Goal: Task Accomplishment & Management: Use online tool/utility

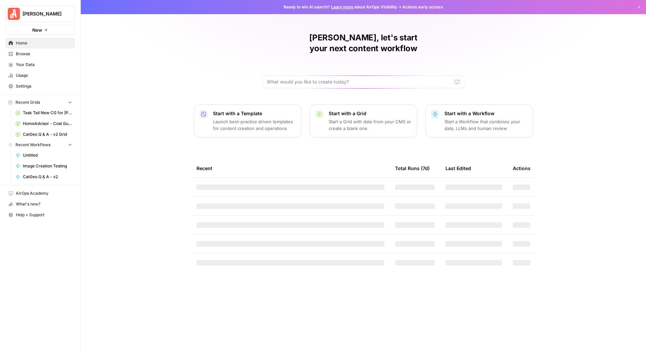
click at [42, 112] on span "Task Tail New CG for [PERSON_NAME] Grid" at bounding box center [47, 113] width 49 height 6
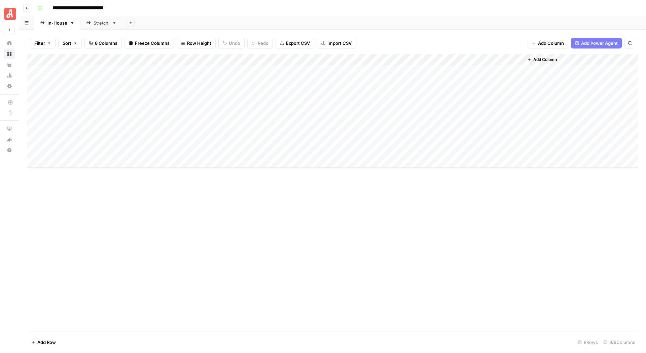
click at [628, 42] on icon "button" at bounding box center [630, 43] width 4 height 4
click at [96, 26] on link "Stretch" at bounding box center [101, 22] width 42 height 13
type input "**********"
click at [629, 42] on icon "button" at bounding box center [630, 43] width 4 height 4
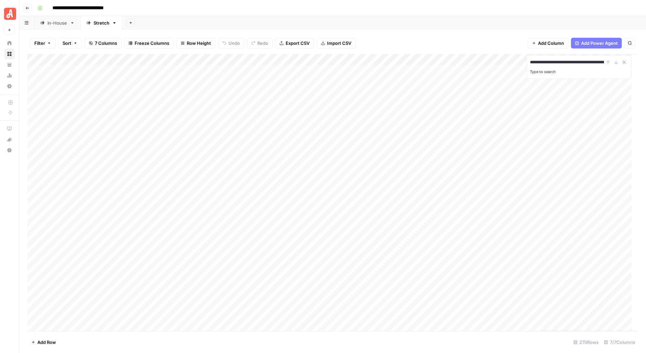
scroll to position [0, 18]
type input "**********"
click at [615, 63] on icon "Next Result" at bounding box center [616, 62] width 5 height 5
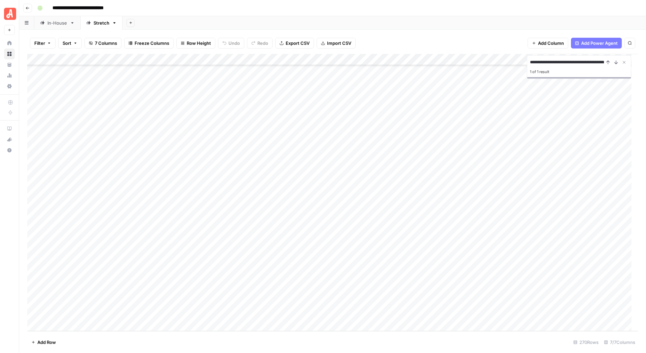
click at [204, 304] on div "Add Column" at bounding box center [332, 192] width 611 height 277
click at [205, 303] on div "Add Column" at bounding box center [332, 192] width 611 height 277
click at [207, 340] on button "Install" at bounding box center [210, 337] width 18 height 8
click at [291, 303] on div "Add Column" at bounding box center [332, 192] width 611 height 277
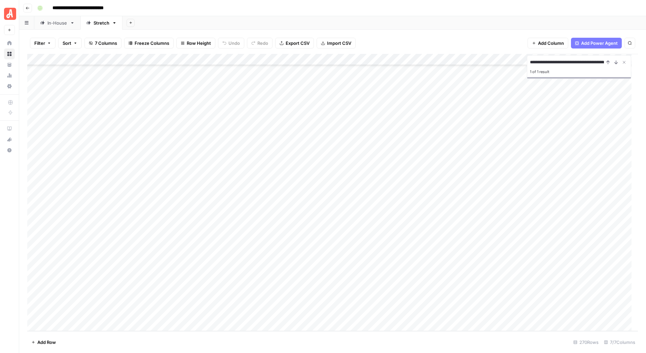
click at [212, 314] on div "Add Column" at bounding box center [332, 192] width 611 height 277
click at [213, 338] on button "General" at bounding box center [212, 340] width 22 height 8
click at [292, 312] on div "Add Column" at bounding box center [332, 192] width 611 height 277
click at [325, 302] on div "Add Column" at bounding box center [332, 192] width 611 height 277
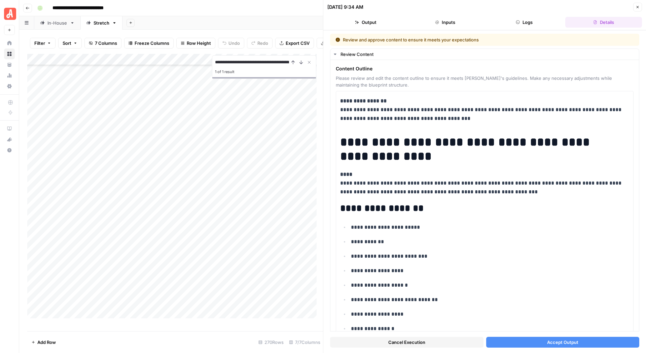
click at [526, 338] on button "Accept Output" at bounding box center [562, 342] width 153 height 11
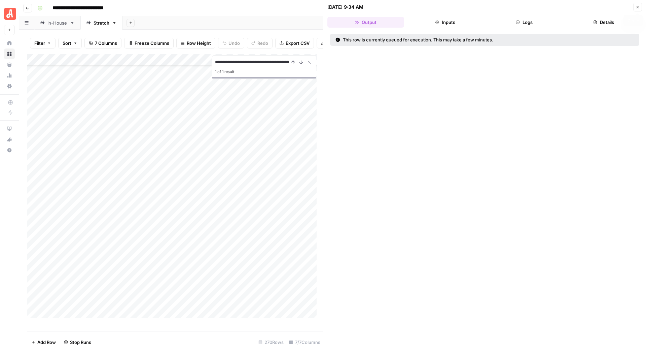
click at [635, 7] on button "Close" at bounding box center [637, 7] width 9 height 9
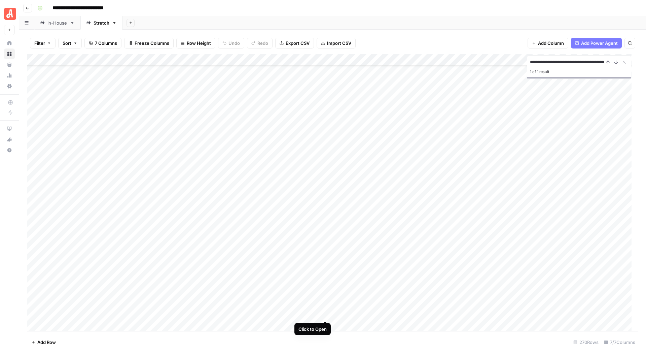
click at [327, 315] on div "Add Column" at bounding box center [332, 192] width 611 height 277
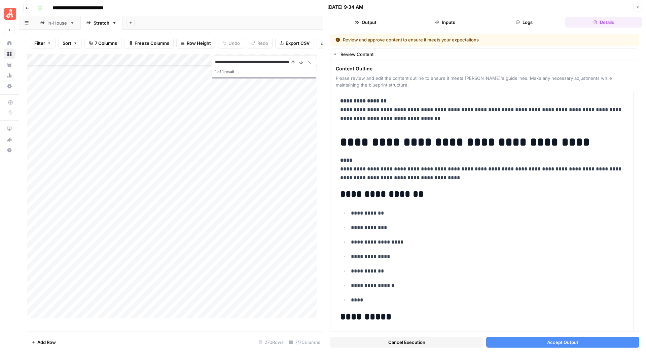
click at [565, 341] on span "Accept Output" at bounding box center [562, 342] width 31 height 7
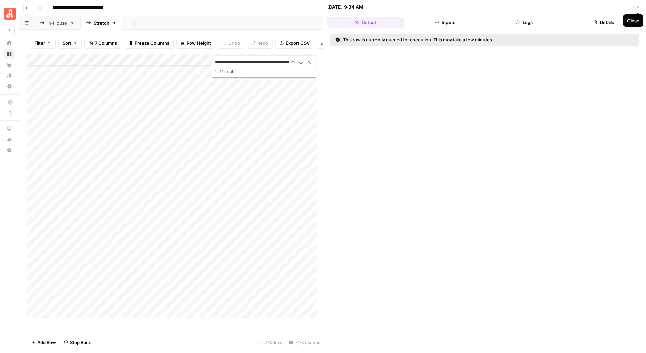
click at [637, 9] on icon "button" at bounding box center [638, 7] width 4 height 4
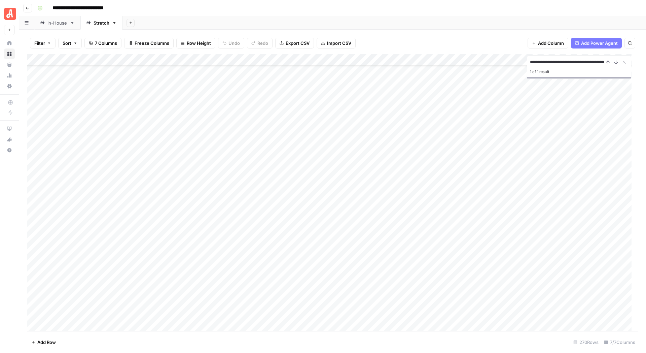
click at [325, 301] on div "Add Column" at bounding box center [332, 192] width 611 height 277
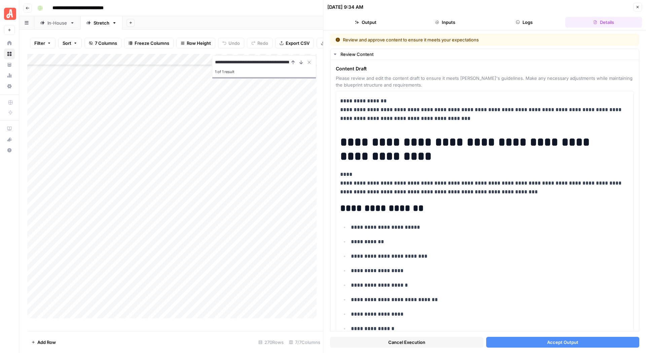
click at [530, 337] on button "Accept Output" at bounding box center [562, 342] width 153 height 11
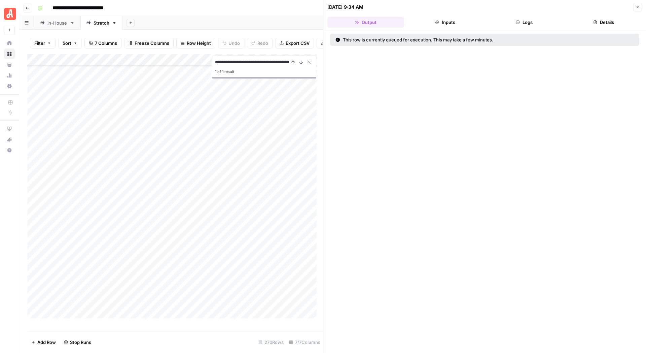
click at [636, 9] on icon "button" at bounding box center [638, 7] width 4 height 4
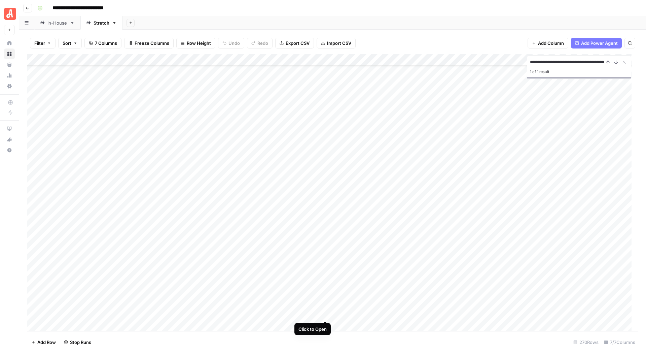
click at [323, 313] on div "Add Column" at bounding box center [332, 192] width 611 height 277
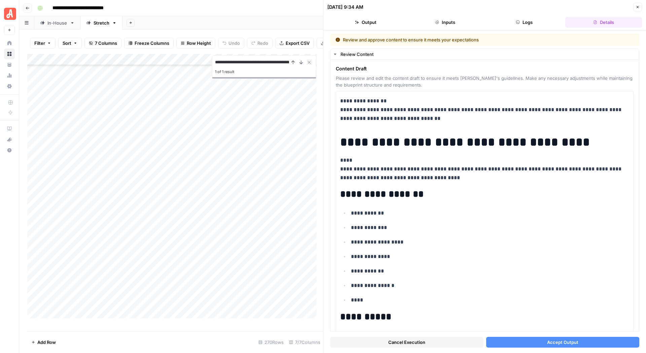
click at [522, 340] on button "Accept Output" at bounding box center [562, 342] width 153 height 11
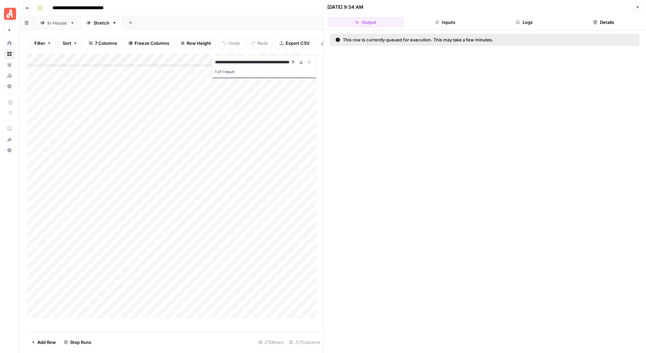
click at [638, 6] on icon "button" at bounding box center [638, 7] width 4 height 4
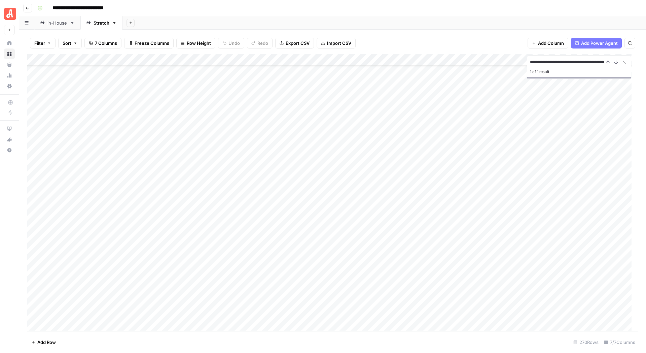
click at [623, 65] on button "Close Search" at bounding box center [624, 62] width 8 height 8
click at [68, 301] on div "Add Column" at bounding box center [332, 192] width 611 height 277
click at [64, 302] on div "Add Column" at bounding box center [332, 192] width 611 height 277
type textarea "**********"
click at [150, 346] on footer "Add Row 270 Rows 7/7 Columns" at bounding box center [332, 342] width 611 height 22
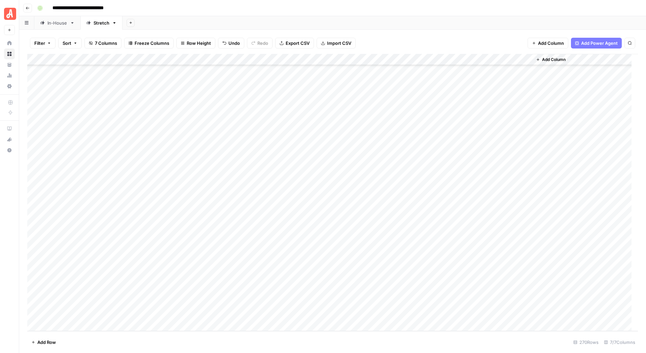
click at [83, 312] on div "Add Column" at bounding box center [332, 192] width 611 height 277
click at [76, 315] on div "Add Column" at bounding box center [332, 192] width 611 height 277
type textarea "**********"
click at [124, 342] on footer "Add Row 270 Rows 7/7 Columns" at bounding box center [332, 342] width 611 height 22
click at [429, 303] on div "Add Column" at bounding box center [332, 192] width 611 height 277
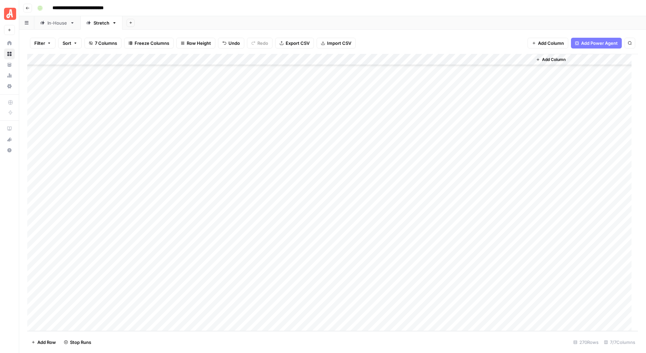
click at [431, 313] on div "Add Column" at bounding box center [332, 192] width 611 height 277
click at [385, 303] on div "Add Column" at bounding box center [332, 192] width 611 height 277
click at [387, 312] on div "Add Column" at bounding box center [332, 192] width 611 height 277
